Goal: Download file/media

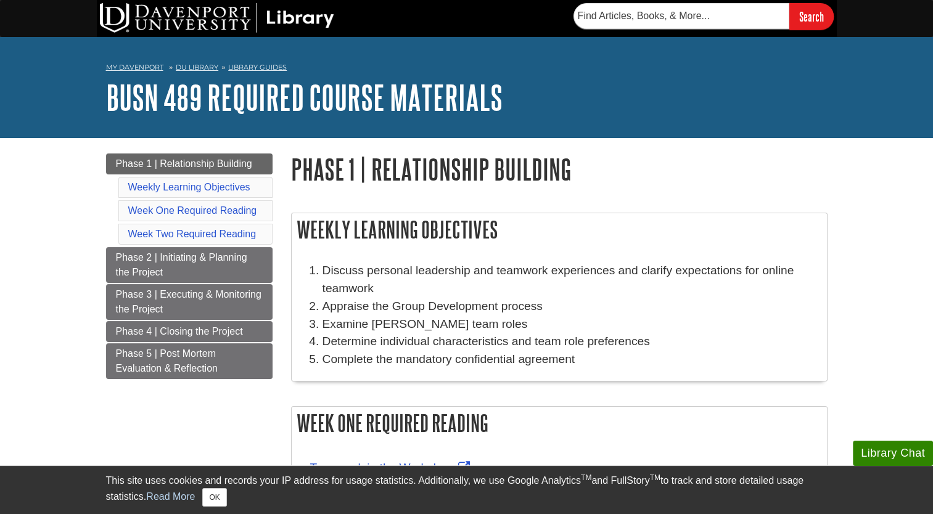
scroll to position [86, 0]
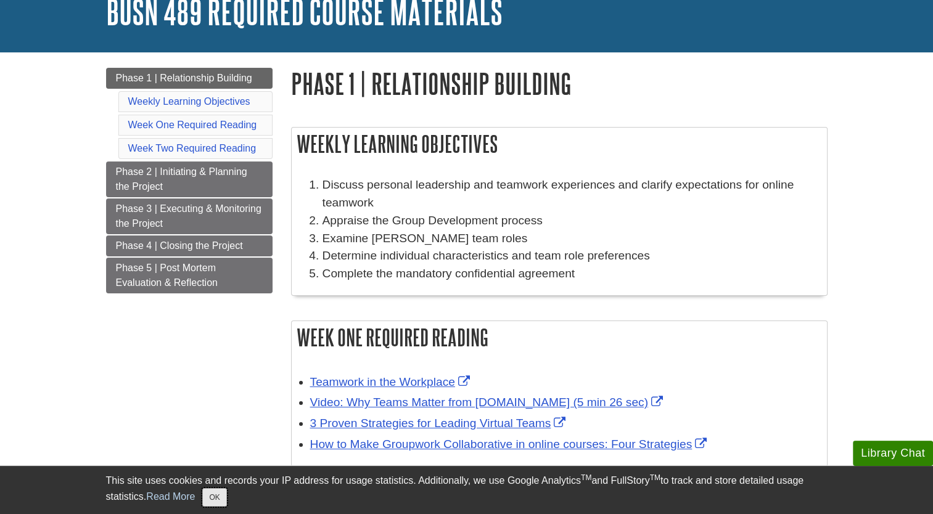
click at [224, 496] on button "OK" at bounding box center [214, 497] width 24 height 18
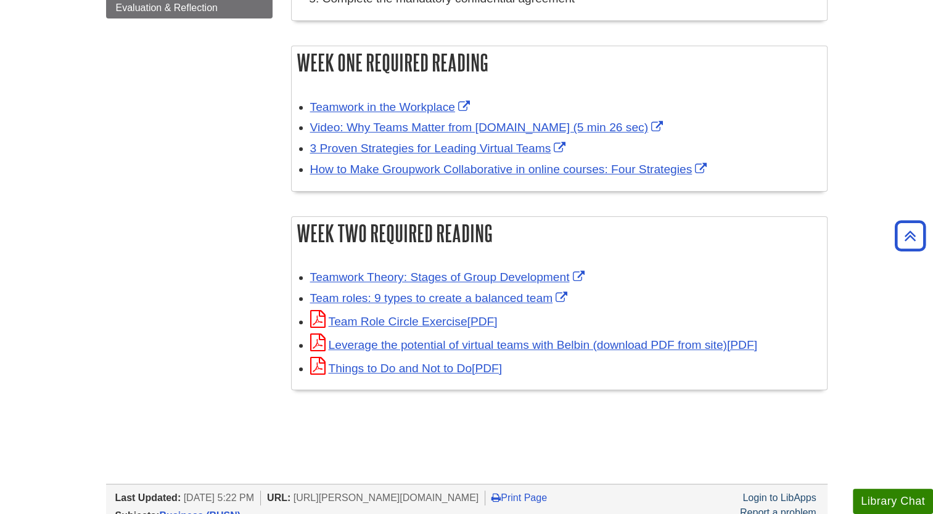
scroll to position [335, 0]
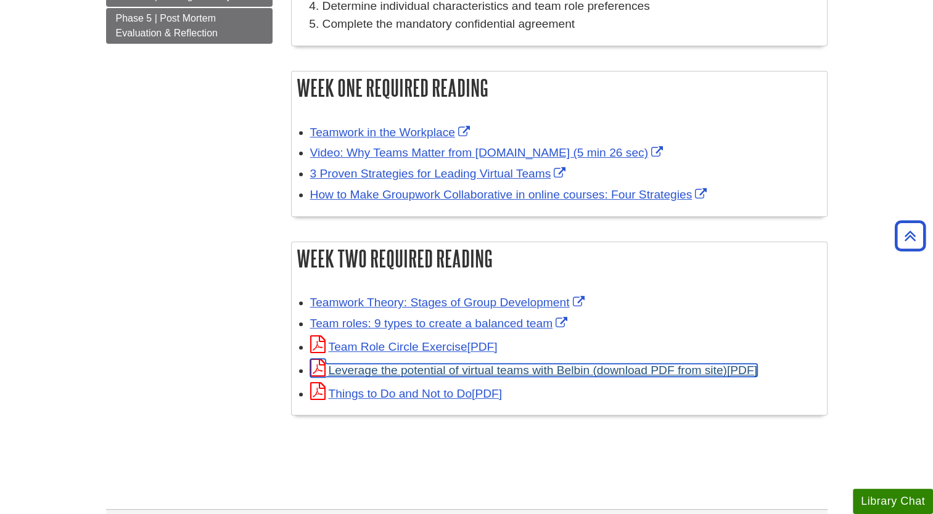
click at [568, 372] on link "Leverage the potential of virtual teams with Belbin (download PDF from site)" at bounding box center [533, 370] width 447 height 13
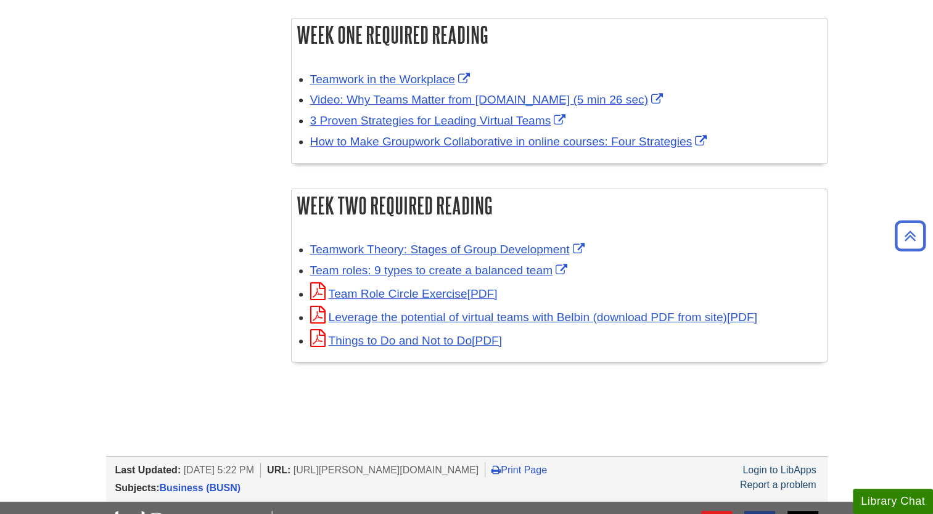
scroll to position [440, 0]
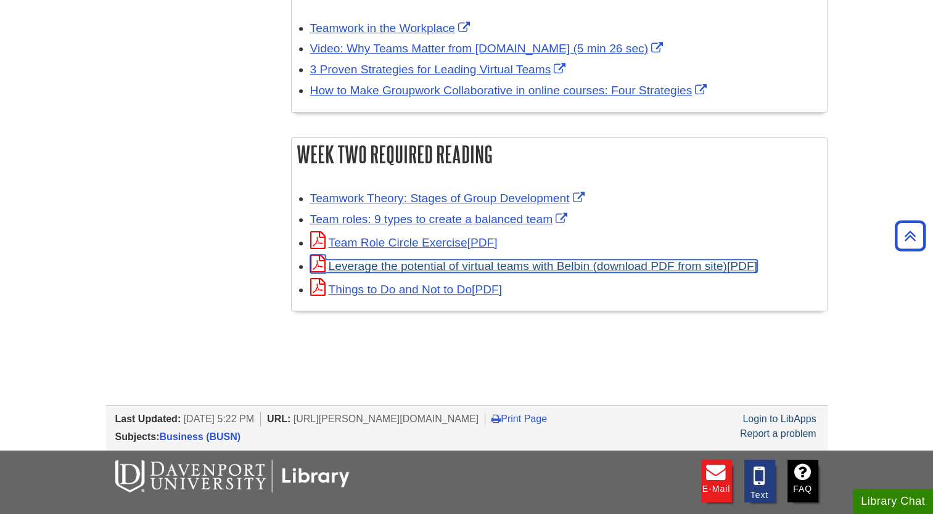
click at [565, 269] on link "Leverage the potential of virtual teams with Belbin (download PDF from site)" at bounding box center [533, 266] width 447 height 13
